Goal: Information Seeking & Learning: Learn about a topic

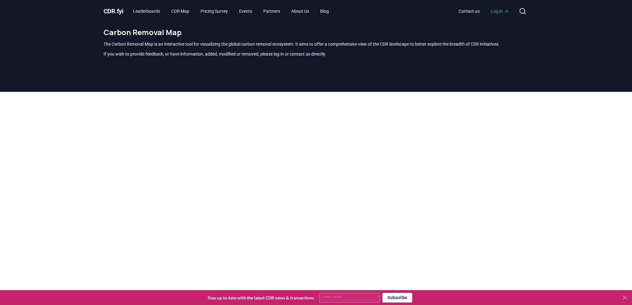
click at [625, 298] on icon at bounding box center [624, 297] width 7 height 7
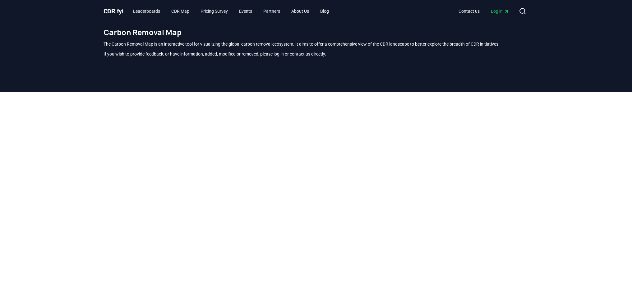
scroll to position [67, 0]
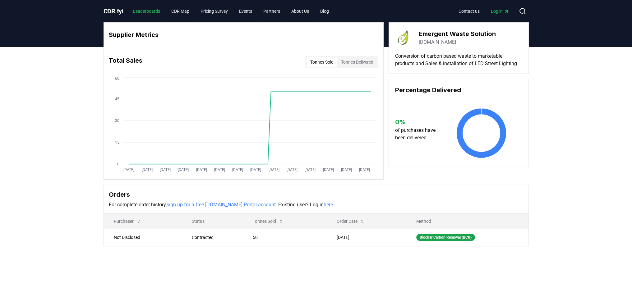
click at [144, 9] on link "Leaderboards" at bounding box center [146, 11] width 37 height 11
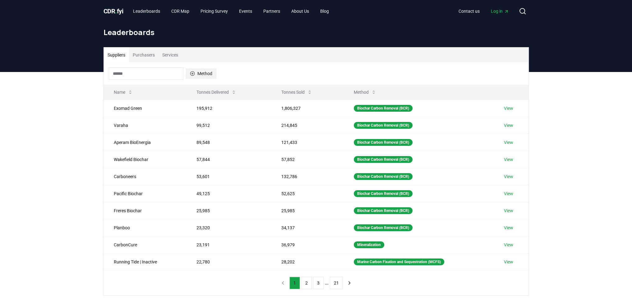
click at [207, 75] on button "Method" at bounding box center [201, 74] width 30 height 10
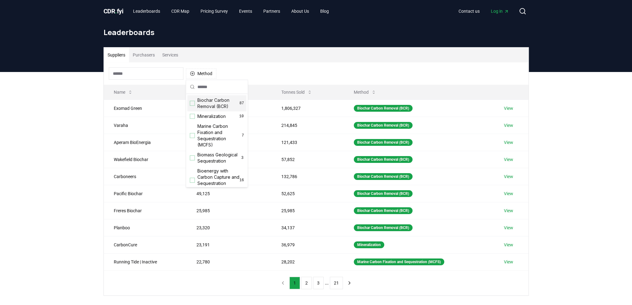
click at [195, 104] on div "Biochar Carbon Removal (BCR) 87" at bounding box center [216, 103] width 59 height 16
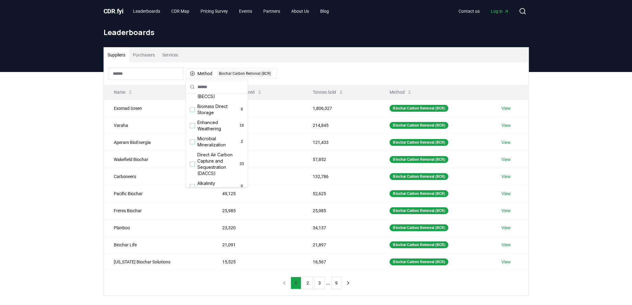
scroll to position [213, 0]
click at [34, 149] on div "Suppliers Purchasers Services Method 1 Biochar Carbon Removal (BCR) Name Tonnes…" at bounding box center [316, 196] width 632 height 249
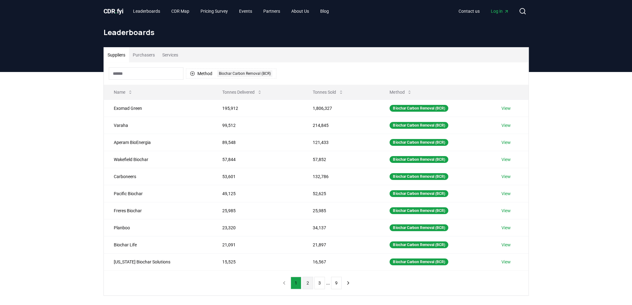
click at [306, 282] on button "2" at bounding box center [307, 283] width 11 height 12
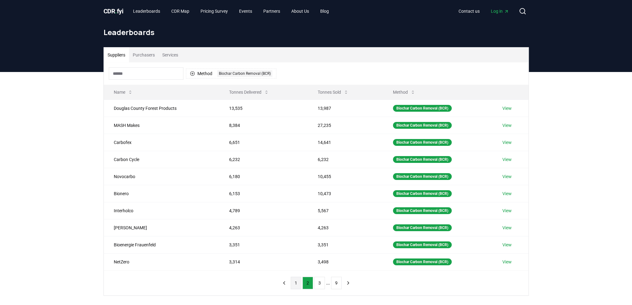
click at [291, 283] on button "1" at bounding box center [296, 283] width 11 height 12
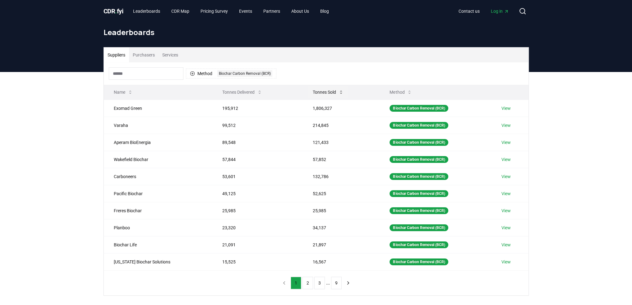
click at [314, 93] on button "Tonnes Sold" at bounding box center [328, 92] width 41 height 12
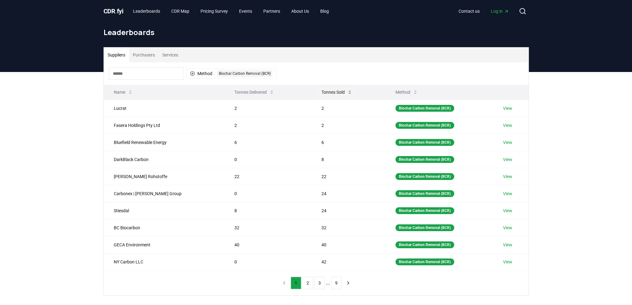
click at [316, 92] on button "Tonnes Sold" at bounding box center [336, 92] width 41 height 12
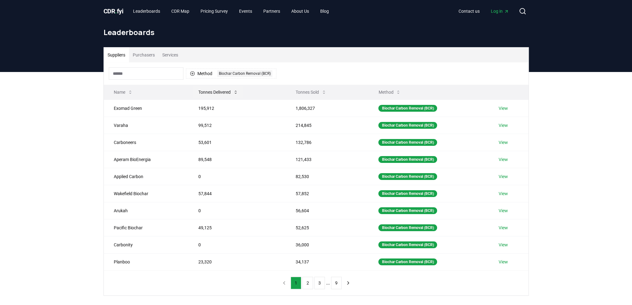
click at [209, 90] on button "Tonnes Delivered" at bounding box center [218, 92] width 50 height 12
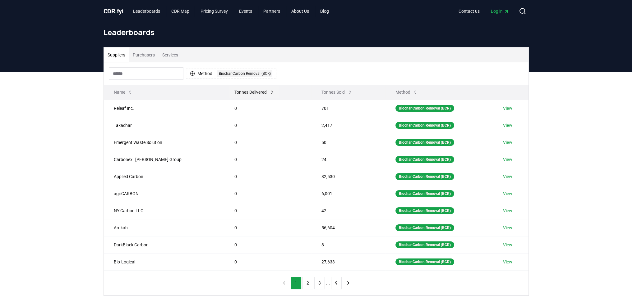
click at [229, 89] on button "Tonnes Delivered" at bounding box center [254, 92] width 50 height 12
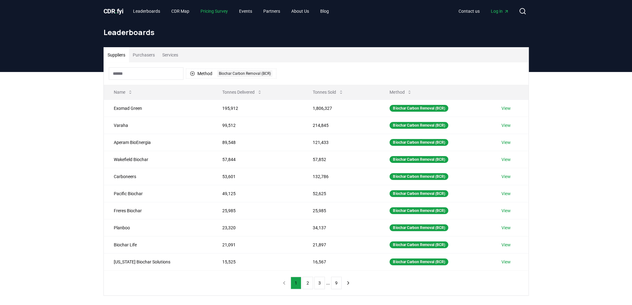
click at [228, 10] on link "Pricing Survey" at bounding box center [213, 11] width 37 height 11
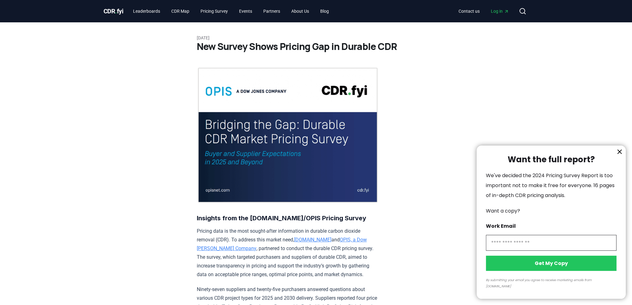
click at [615, 157] on button "information" at bounding box center [619, 151] width 9 height 9
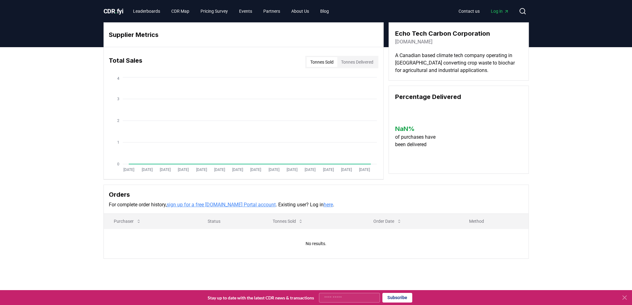
click at [351, 64] on button "Tonnes Delivered" at bounding box center [357, 62] width 40 height 10
click at [328, 65] on button "Tonnes Sold" at bounding box center [321, 62] width 31 height 10
